Goal: Task Accomplishment & Management: Use online tool/utility

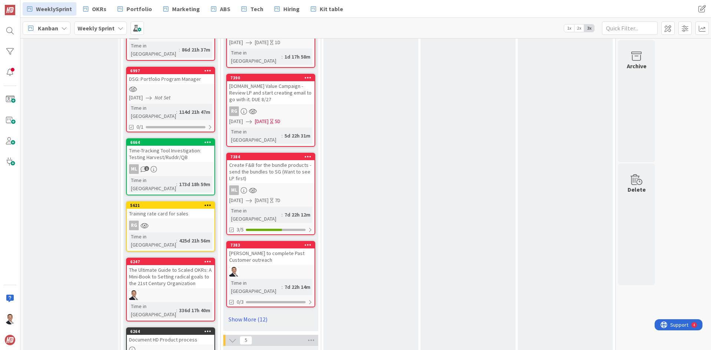
scroll to position [655, 0]
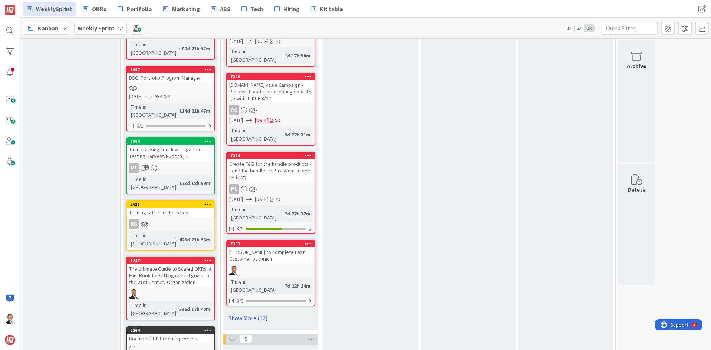
click at [278, 247] on div "[PERSON_NAME] to complete Past Customer outreach" at bounding box center [271, 255] width 88 height 16
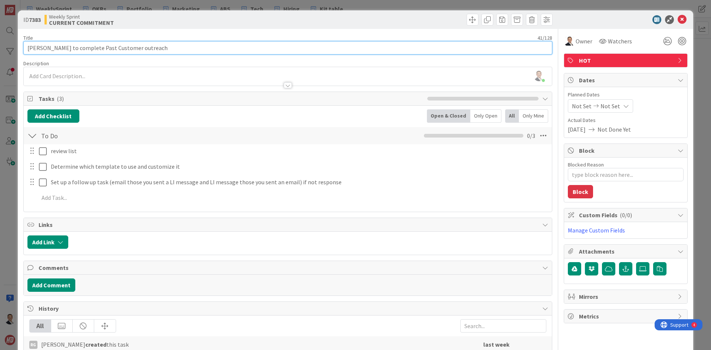
drag, startPoint x: 88, startPoint y: 48, endPoint x: 152, endPoint y: 51, distance: 63.9
click at [152, 51] on input "[PERSON_NAME] to complete Past Customer outreach" at bounding box center [287, 47] width 529 height 13
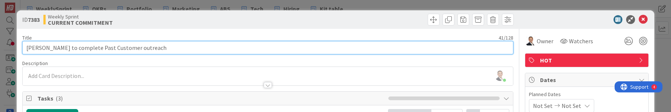
scroll to position [655, 0]
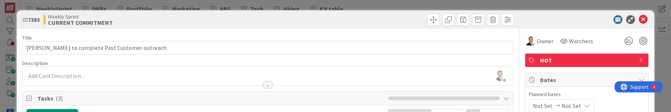
type textarea "x"
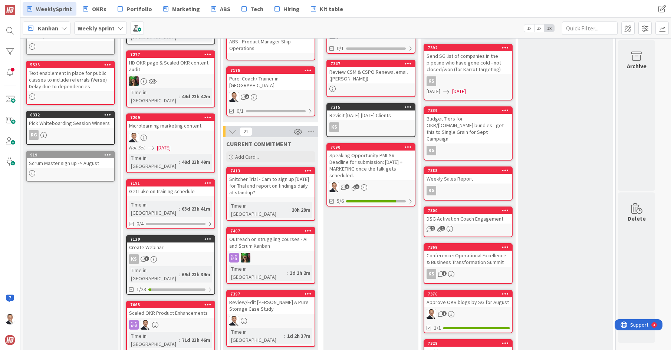
scroll to position [102, 0]
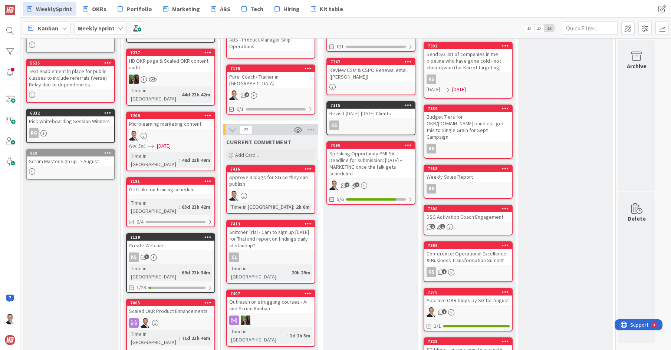
scroll to position [106, 0]
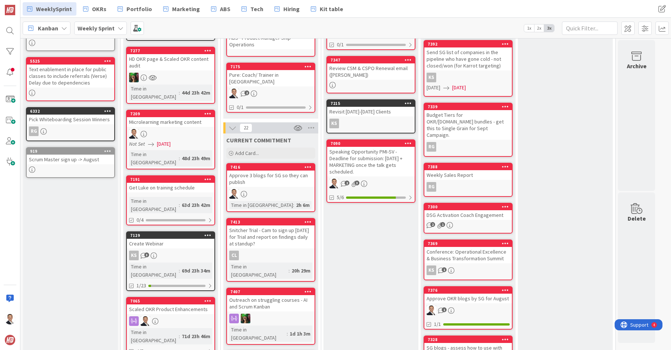
click at [282, 171] on div "Approve 3 blogs for SG so they can publish" at bounding box center [271, 179] width 88 height 16
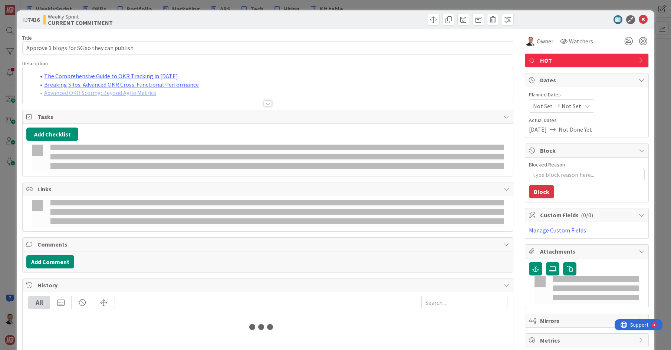
type textarea "x"
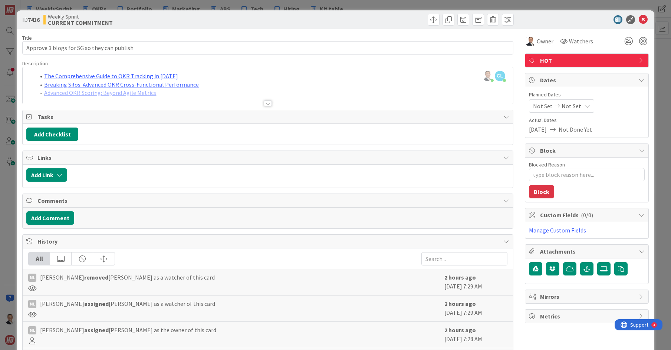
click at [574, 108] on span "Not Set" at bounding box center [572, 106] width 20 height 9
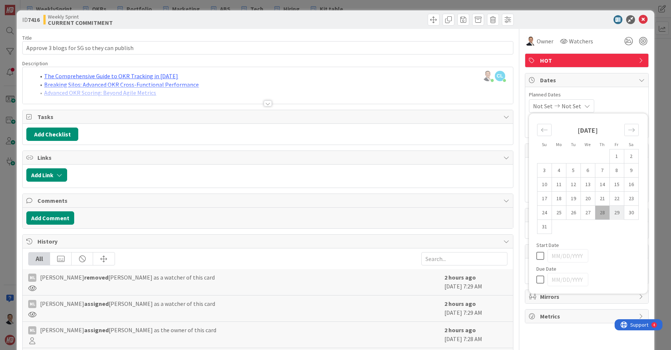
click at [616, 217] on td "29" at bounding box center [617, 213] width 14 height 14
type input "[DATE]"
type textarea "x"
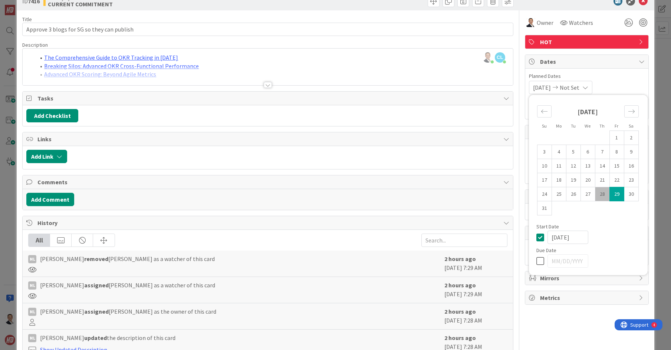
click at [269, 86] on div at bounding box center [268, 85] width 8 height 6
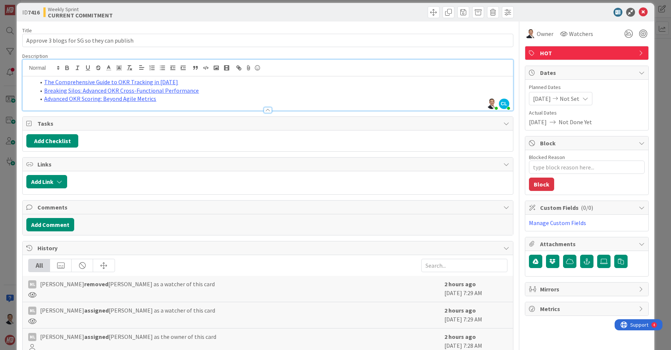
scroll to position [0, 0]
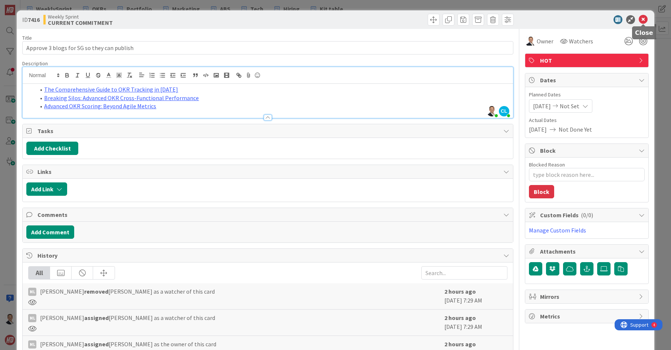
click at [645, 20] on icon at bounding box center [643, 19] width 9 height 9
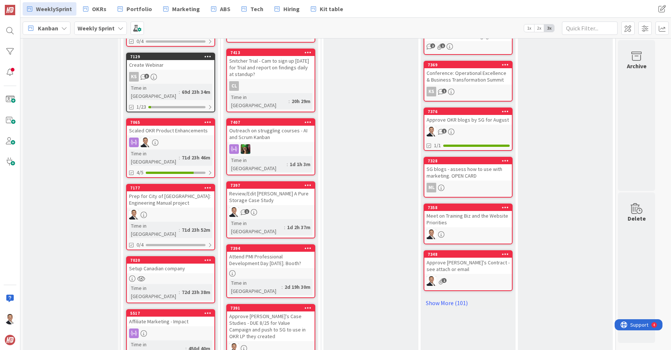
scroll to position [286, 0]
